Goal: Find specific fact

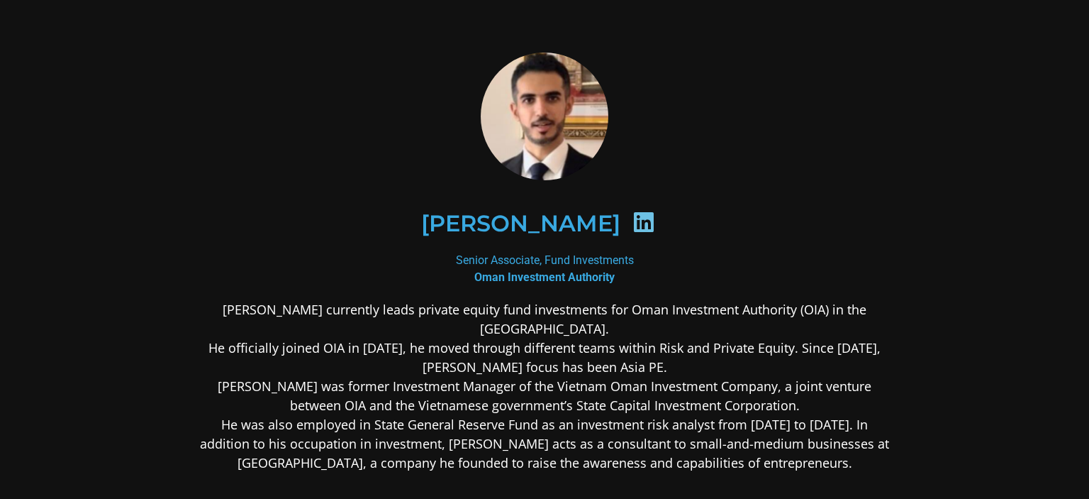
click at [645, 231] on icon at bounding box center [644, 222] width 23 height 23
click at [653, 223] on icon at bounding box center [644, 222] width 23 height 23
click at [651, 219] on icon at bounding box center [644, 222] width 23 height 23
click at [567, 279] on b "Oman Investment Authority" at bounding box center [545, 276] width 140 height 13
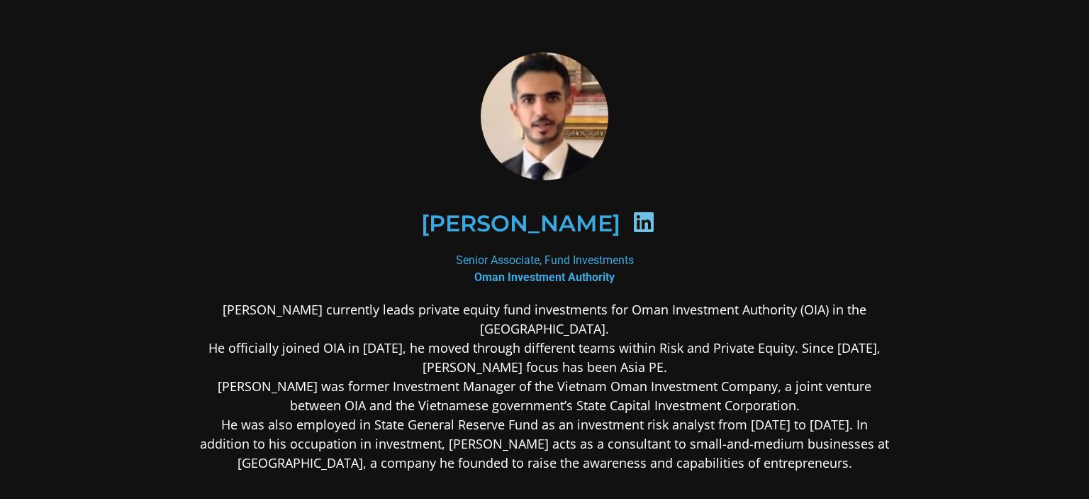
click at [574, 267] on div "Senior Associate, Fund Investments Oman Investment Authority" at bounding box center [544, 269] width 689 height 34
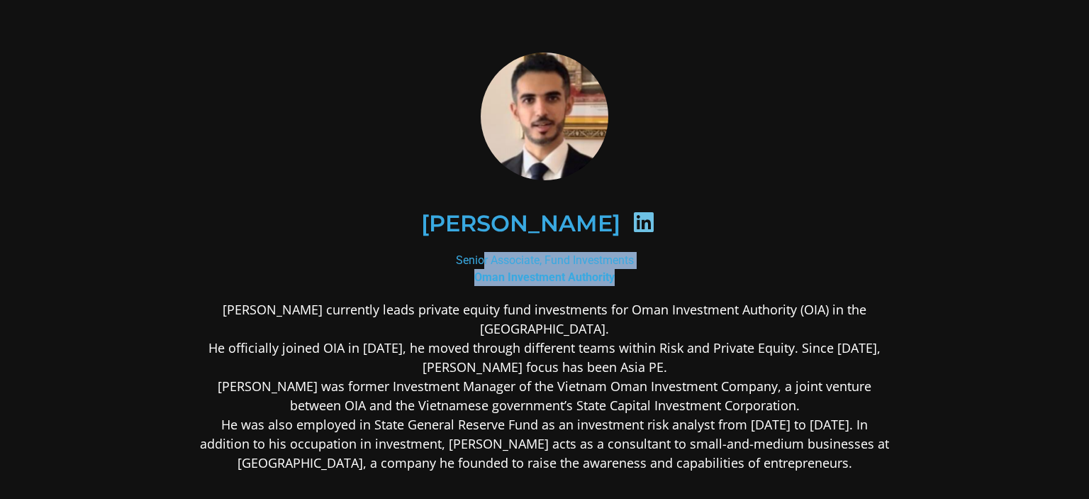
drag, startPoint x: 440, startPoint y: 255, endPoint x: 710, endPoint y: 268, distance: 270.6
click at [710, 268] on div "Senior Associate, Fund Investments Oman Investment Authority" at bounding box center [544, 269] width 689 height 34
click at [661, 265] on div "Senior Associate, Fund Investments Oman Investment Authority" at bounding box center [544, 269] width 689 height 34
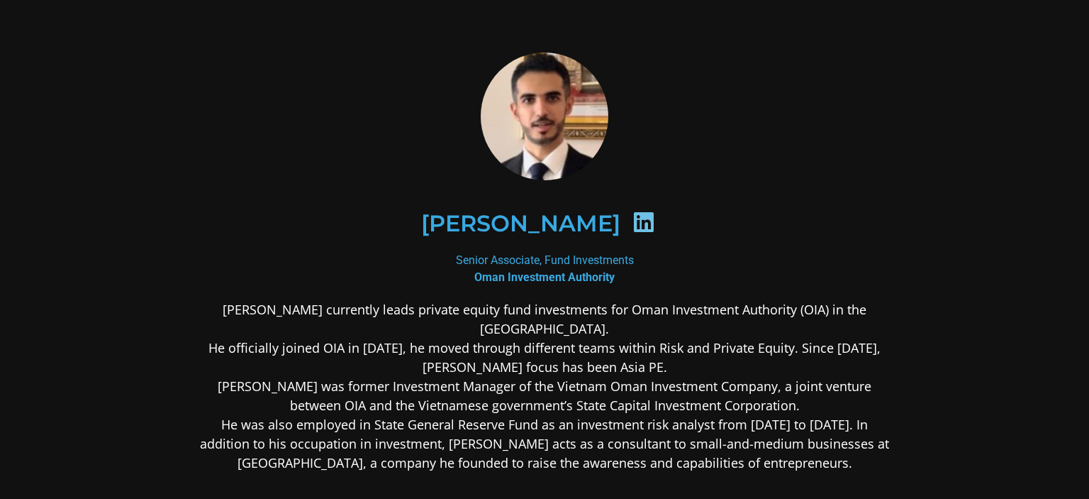
drag, startPoint x: 440, startPoint y: 257, endPoint x: 640, endPoint y: 262, distance: 200.1
click at [640, 262] on div "Senior Associate, Fund Investments Oman Investment Authority" at bounding box center [544, 269] width 689 height 34
copy div "Senior Associate, Fund Investments"
